Goal: Information Seeking & Learning: Learn about a topic

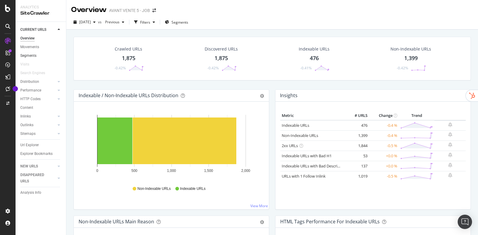
click at [36, 56] on link "Segments" at bounding box center [40, 56] width 41 height 6
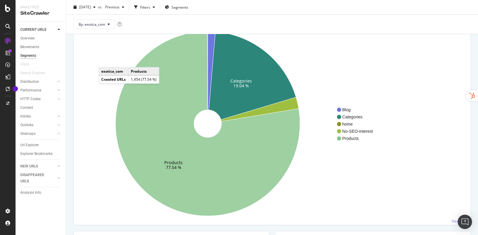
scroll to position [50, 0]
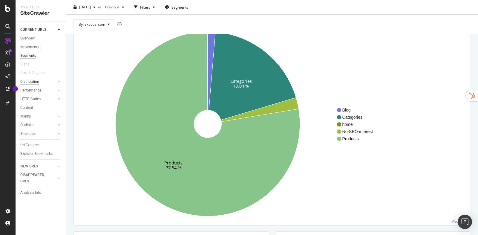
click at [26, 80] on div "Distribution" at bounding box center [29, 82] width 19 height 6
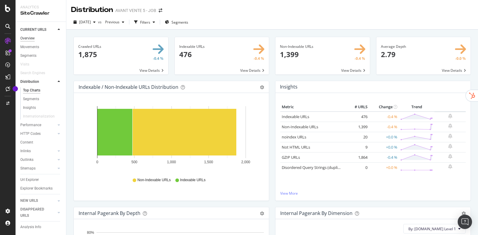
click at [28, 40] on div "Overview" at bounding box center [27, 38] width 14 height 6
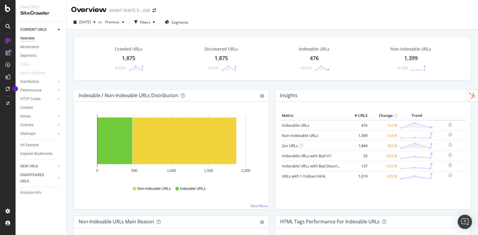
click at [40, 77] on div "Search Engines" at bounding box center [43, 73] width 46 height 9
click at [39, 79] on link "Distribution" at bounding box center [38, 82] width 36 height 6
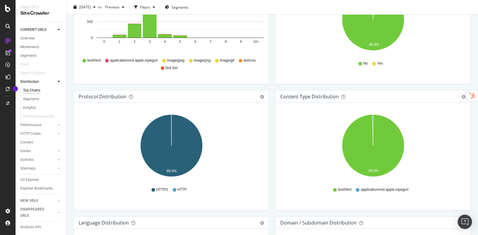
scroll to position [21, 0]
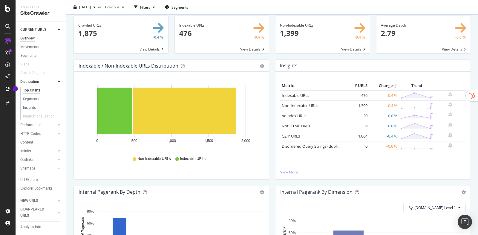
click at [34, 41] on div "Overview" at bounding box center [27, 38] width 14 height 6
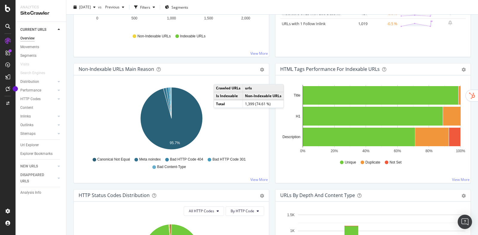
scroll to position [150, 0]
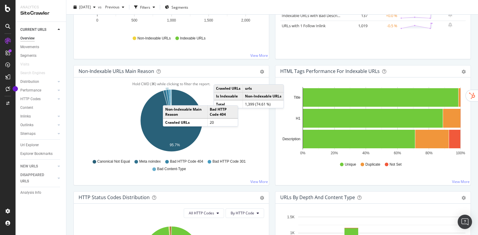
click at [169, 98] on icon "A chart." at bounding box center [169, 104] width 6 height 31
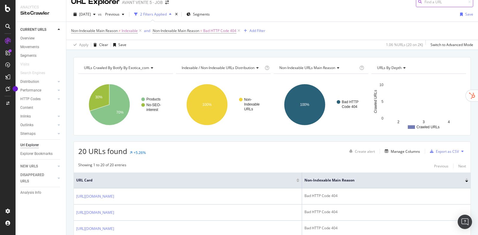
scroll to position [7, 0]
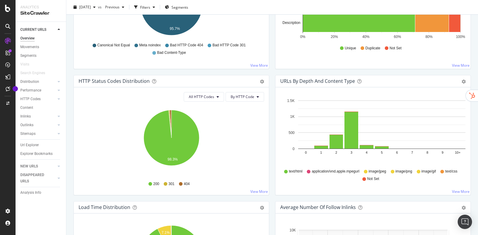
scroll to position [218, 0]
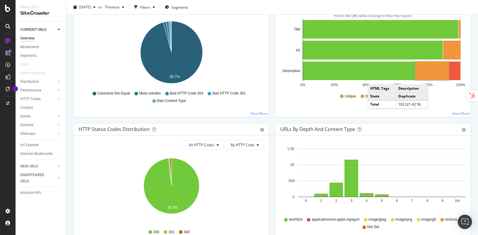
click at [434, 78] on rect "A chart." at bounding box center [431, 70] width 33 height 19
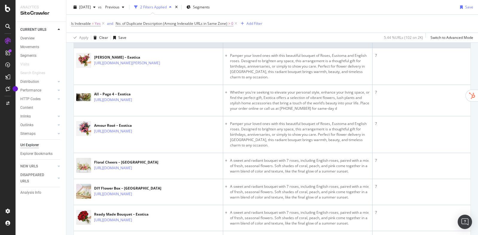
scroll to position [148, 0]
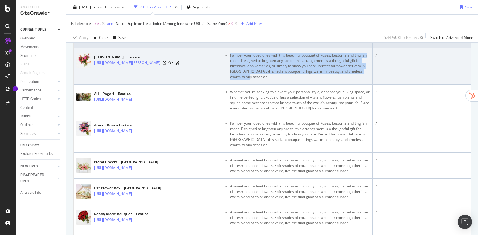
drag, startPoint x: 230, startPoint y: 54, endPoint x: 275, endPoint y: 81, distance: 52.0
click at [275, 81] on td "Pamper your loved ones with this beautiful bouquet of Roses, Eustoma and Englis…" at bounding box center [297, 66] width 149 height 37
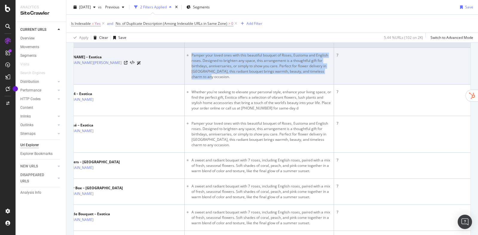
scroll to position [0, 0]
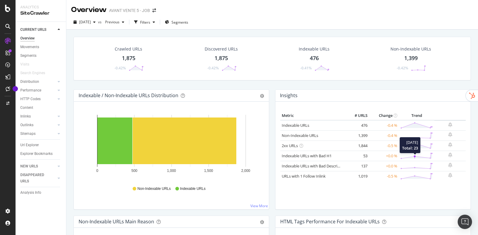
scroll to position [184, 0]
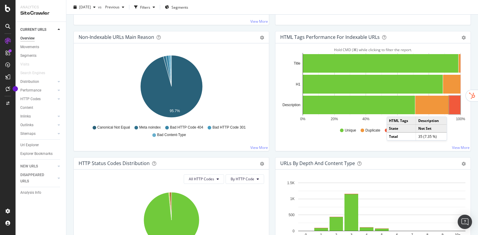
click at [453, 110] on rect "A chart." at bounding box center [454, 105] width 11 height 19
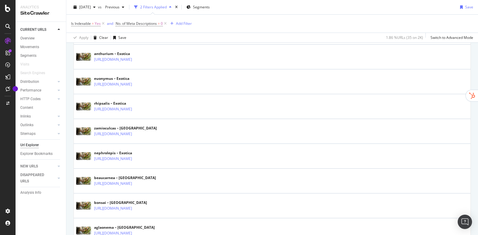
scroll to position [348, 0]
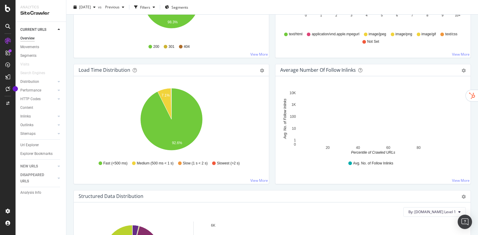
scroll to position [90, 0]
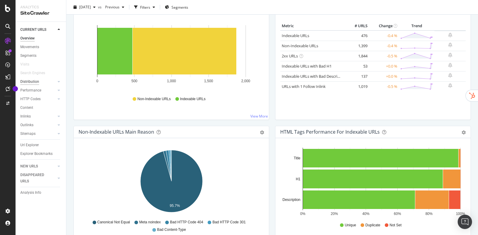
click at [33, 83] on div "Distribution" at bounding box center [29, 82] width 19 height 6
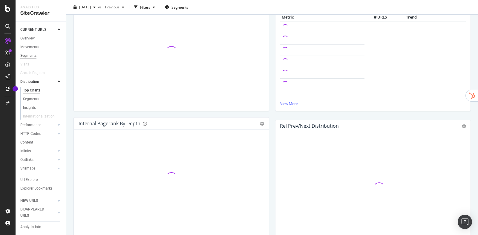
click at [30, 56] on div "Segments" at bounding box center [28, 56] width 16 height 6
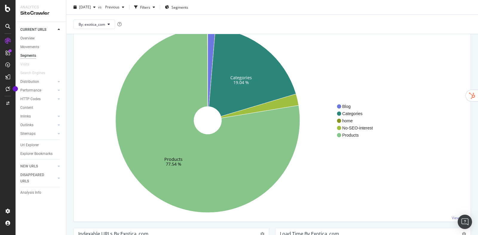
scroll to position [42, 0]
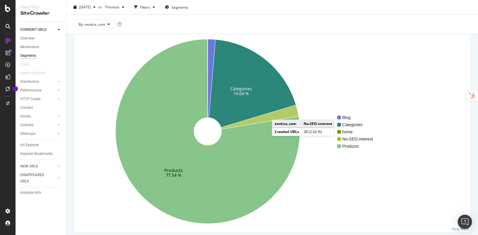
click at [278, 113] on icon at bounding box center [260, 117] width 78 height 24
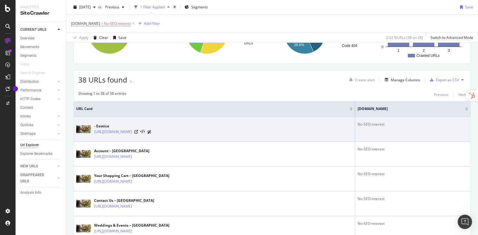
scroll to position [69, 0]
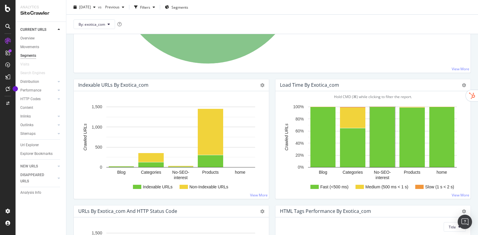
scroll to position [233, 0]
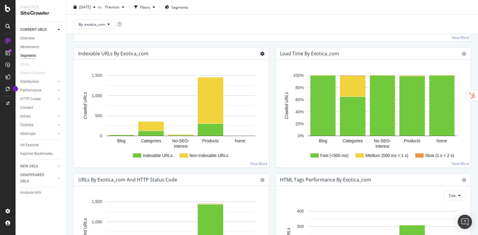
click at [263, 52] on icon at bounding box center [262, 54] width 4 height 4
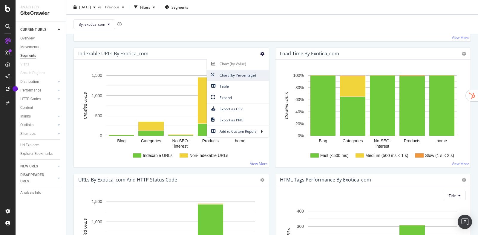
click at [253, 74] on span "Chart (by Percentage)" at bounding box center [238, 75] width 62 height 8
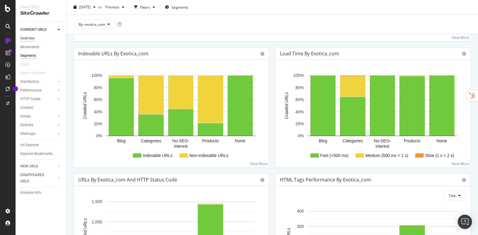
click at [31, 41] on div "Overview" at bounding box center [27, 38] width 14 height 6
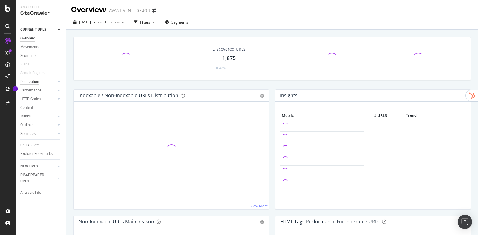
click at [24, 80] on div "Distribution" at bounding box center [29, 82] width 19 height 6
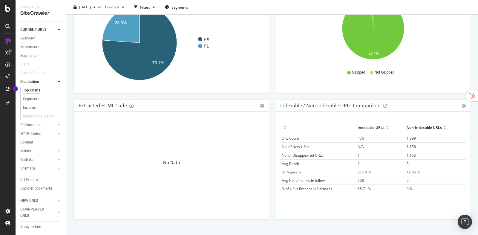
scroll to position [867, 0]
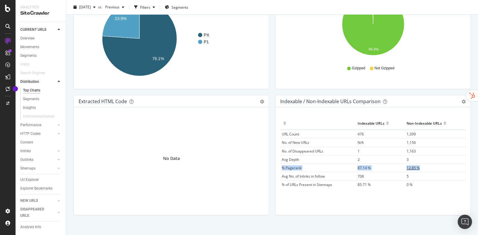
drag, startPoint x: 281, startPoint y: 166, endPoint x: 430, endPoint y: 165, distance: 148.4
click at [430, 165] on tr "% Pagerank 87.14 % 12.85 %" at bounding box center [372, 167] width 185 height 8
click at [28, 160] on div "Outlinks" at bounding box center [26, 159] width 13 height 6
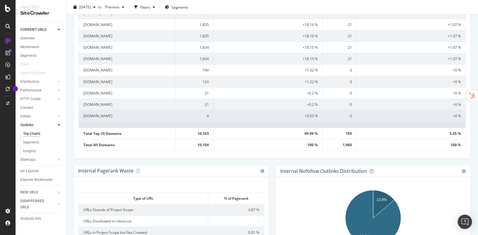
scroll to position [318, 0]
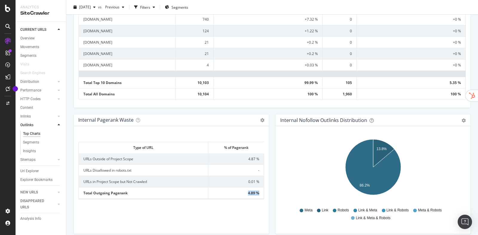
drag, startPoint x: 249, startPoint y: 191, endPoint x: 258, endPoint y: 191, distance: 9.6
click at [258, 191] on span "4.89 %" at bounding box center [253, 192] width 11 height 5
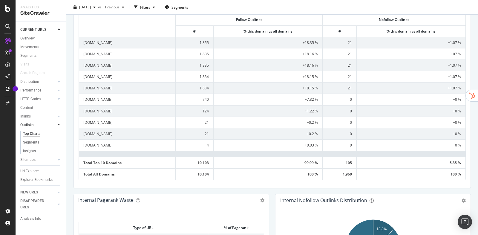
scroll to position [234, 0]
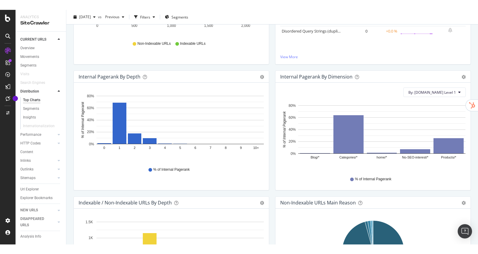
scroll to position [103, 0]
